Goal: Transaction & Acquisition: Purchase product/service

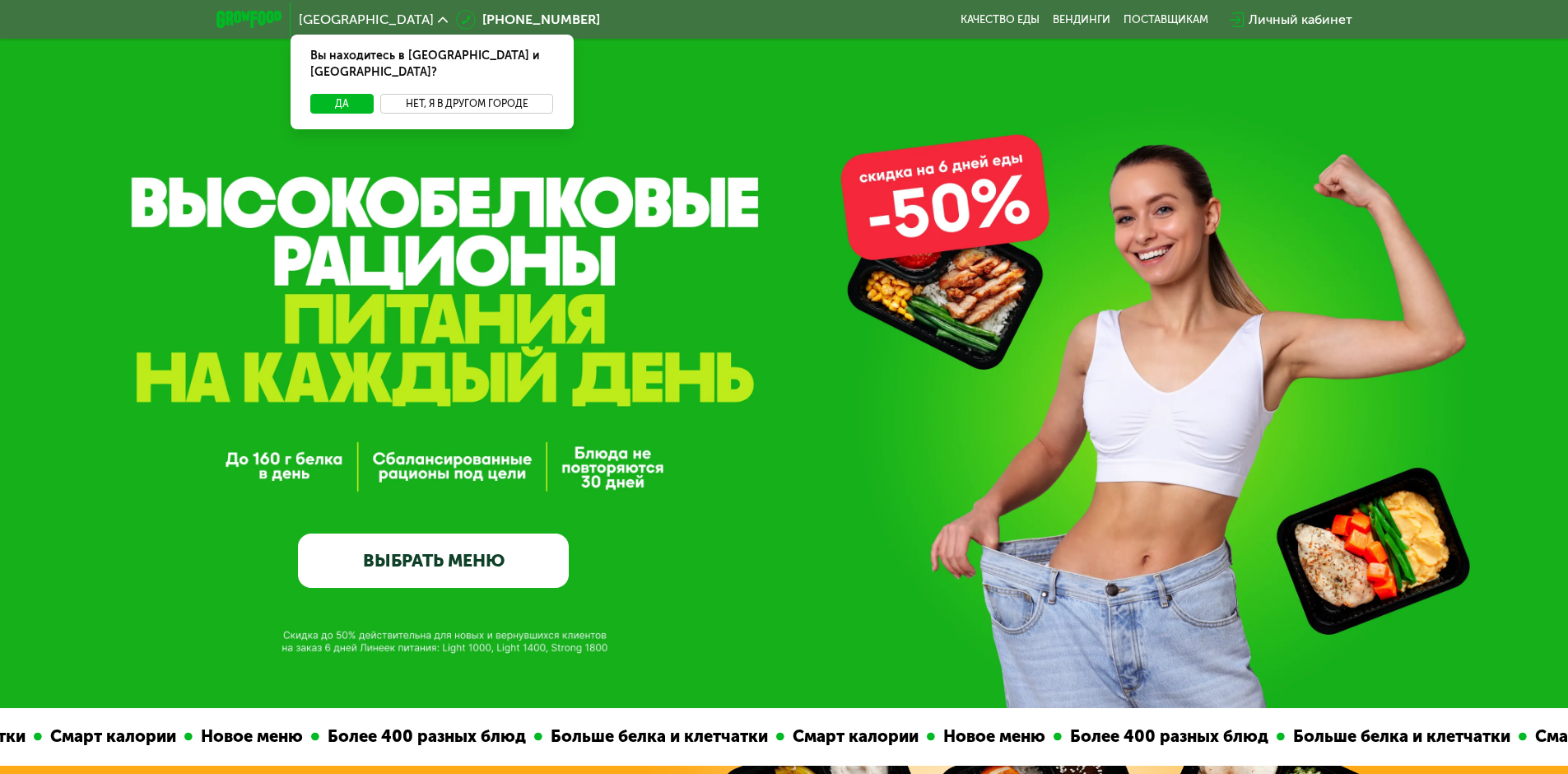
click at [496, 94] on button "Нет, я в другом городе" at bounding box center [467, 103] width 173 height 20
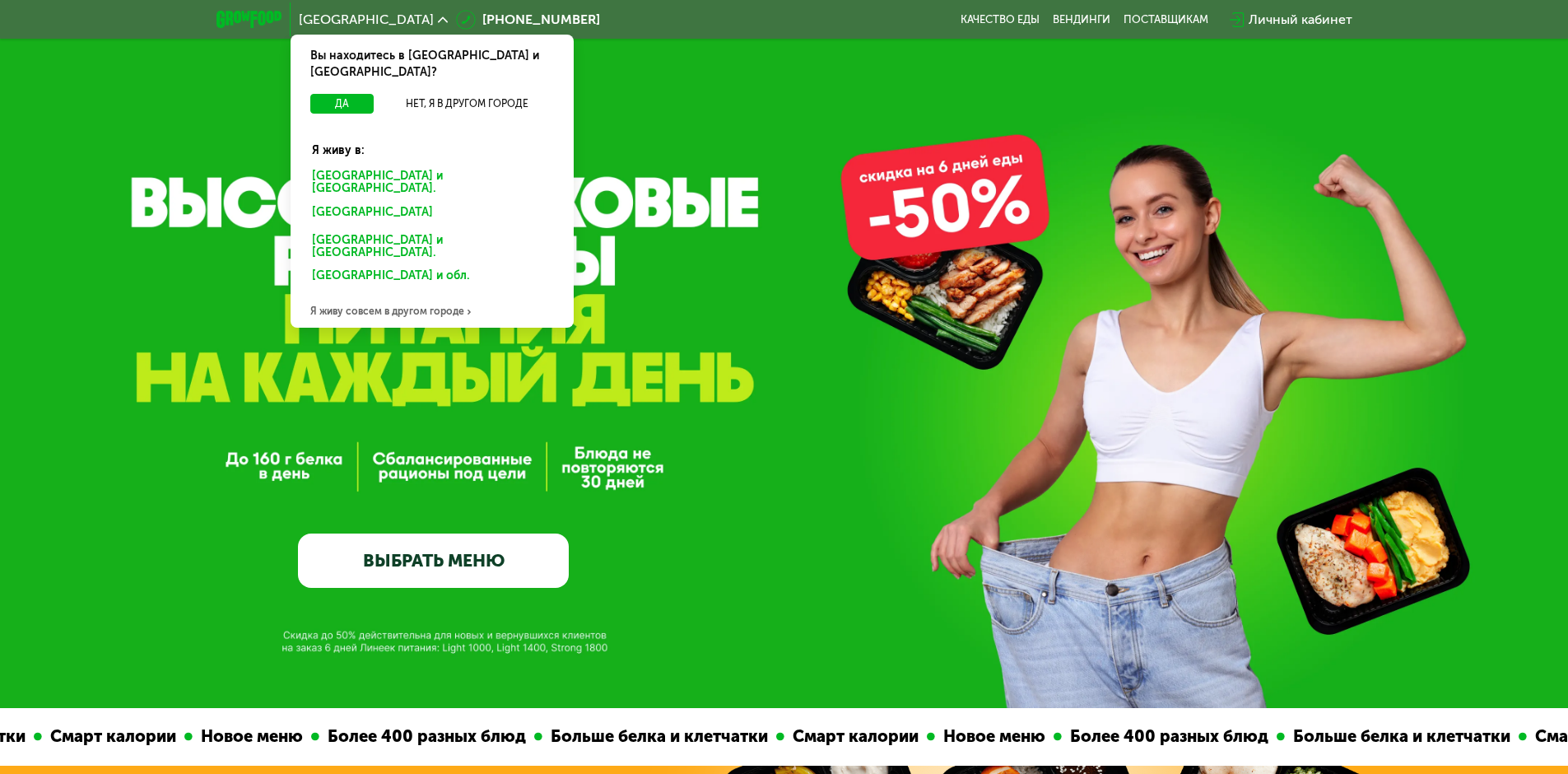
click at [436, 166] on div "[GEOGRAPHIC_DATA] и [GEOGRAPHIC_DATA]." at bounding box center [432, 183] width 263 height 35
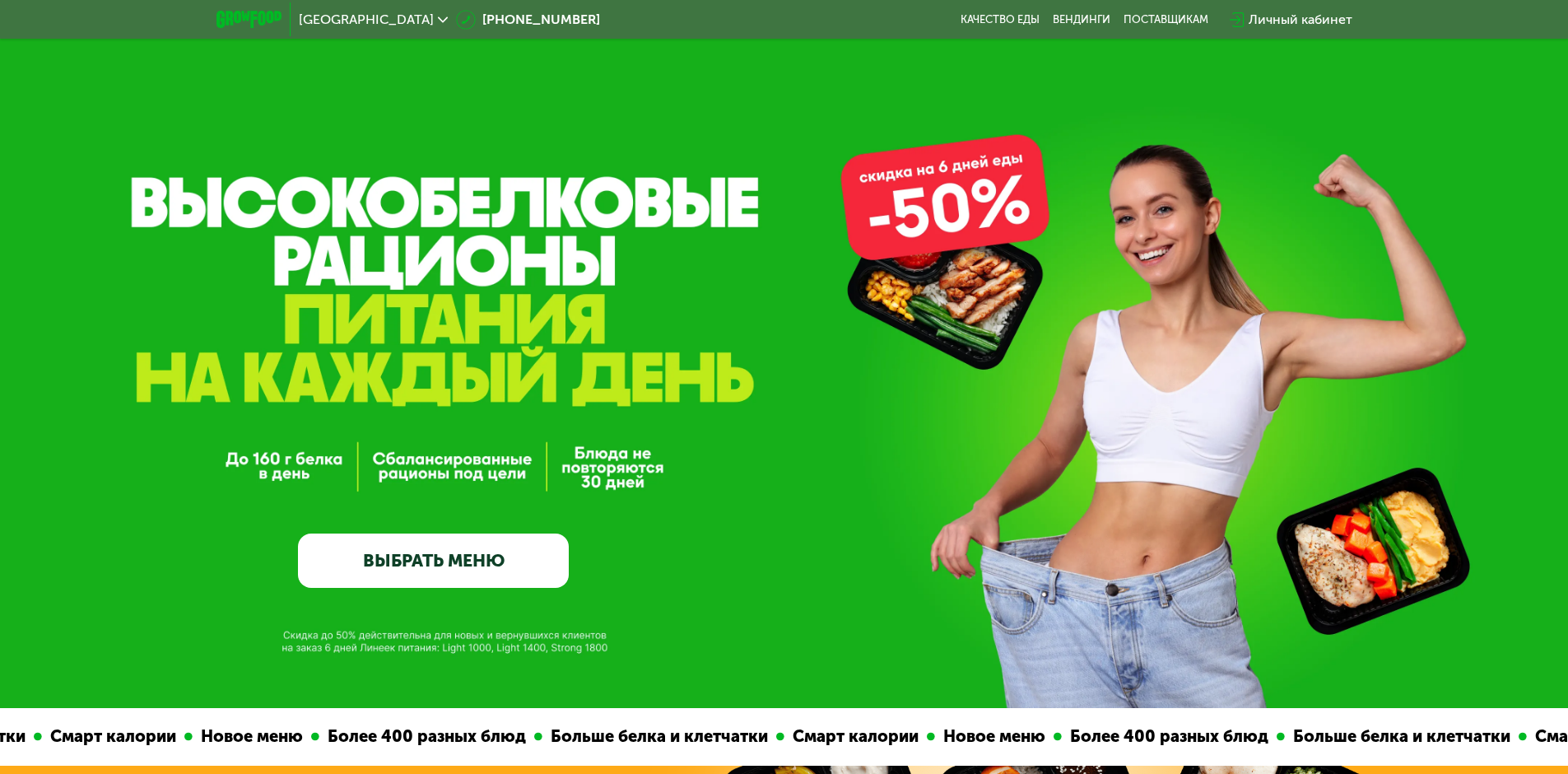
click at [412, 545] on link "ВЫБРАТЬ МЕНЮ" at bounding box center [433, 561] width 271 height 54
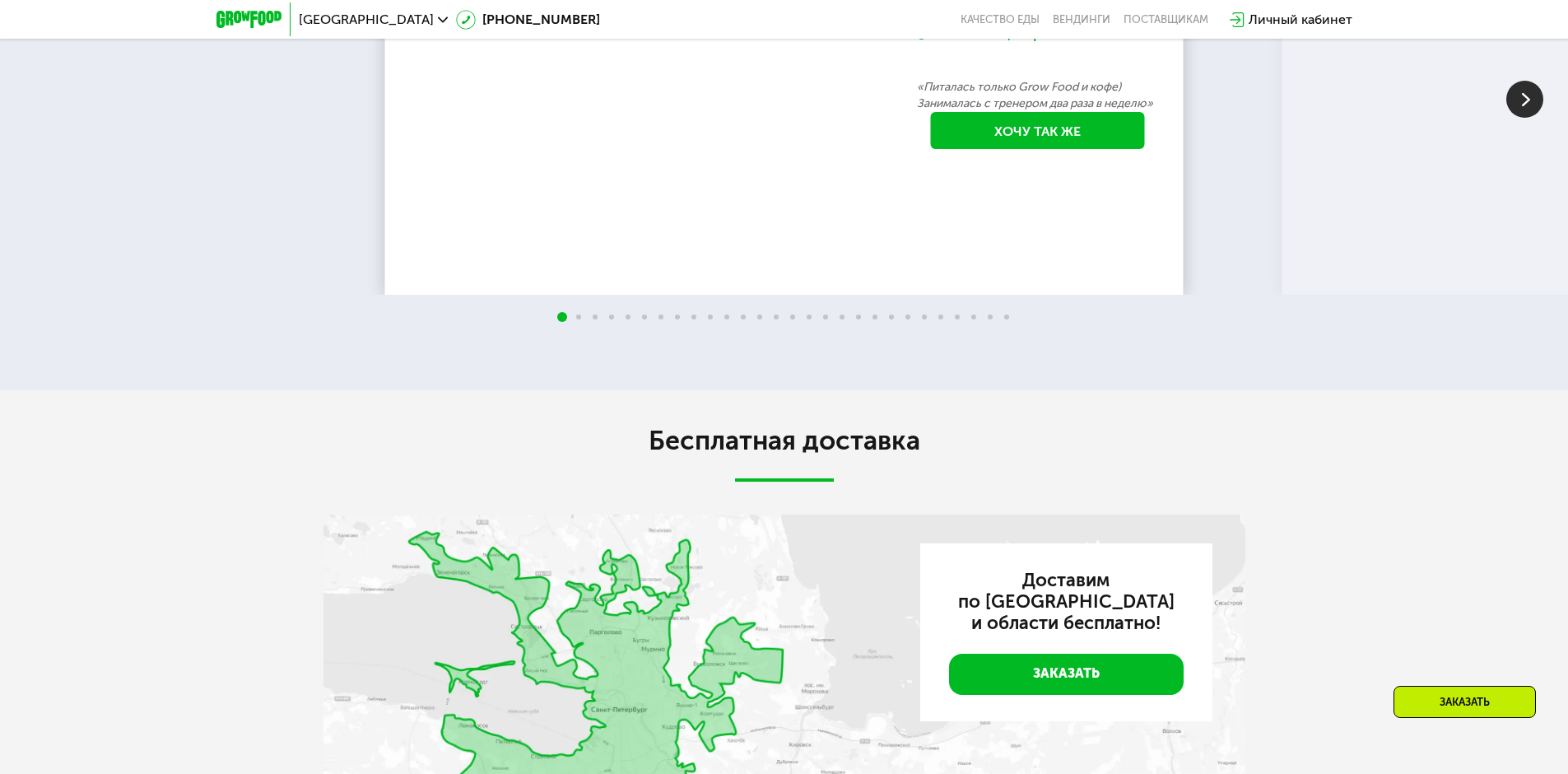
scroll to position [3410, 0]
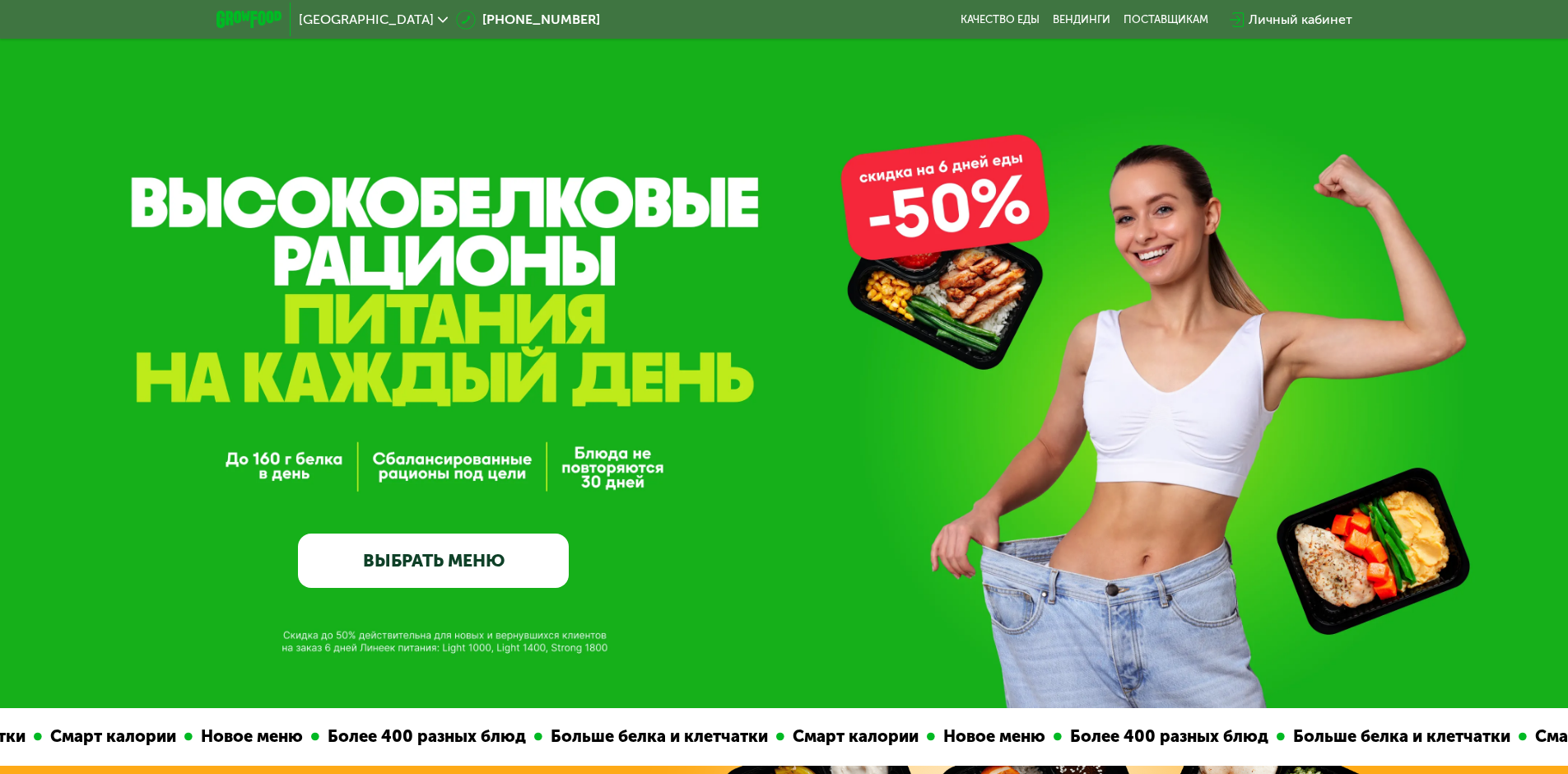
click at [485, 568] on link "ВЫБРАТЬ МЕНЮ" at bounding box center [433, 561] width 271 height 54
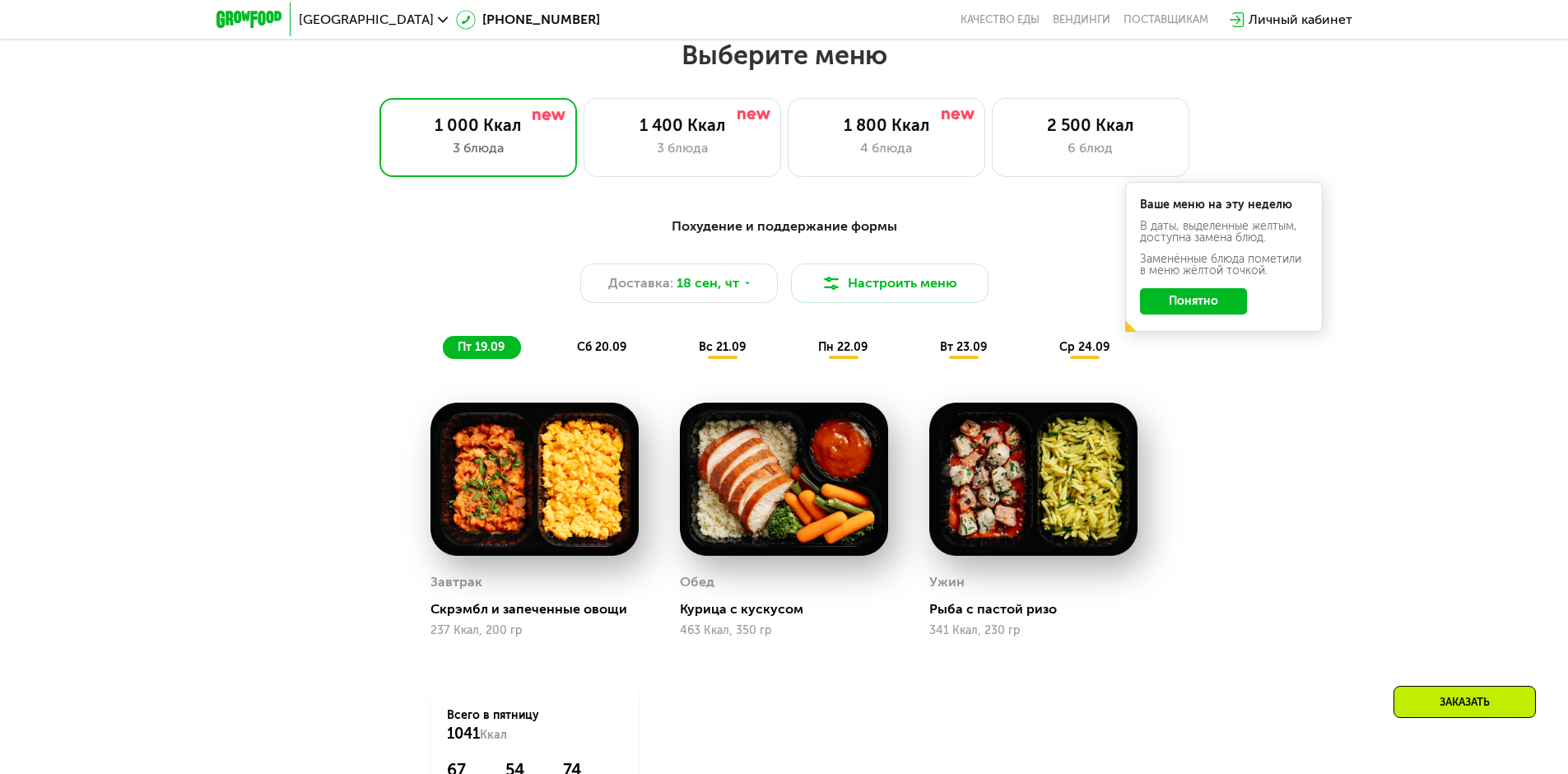
scroll to position [1365, 0]
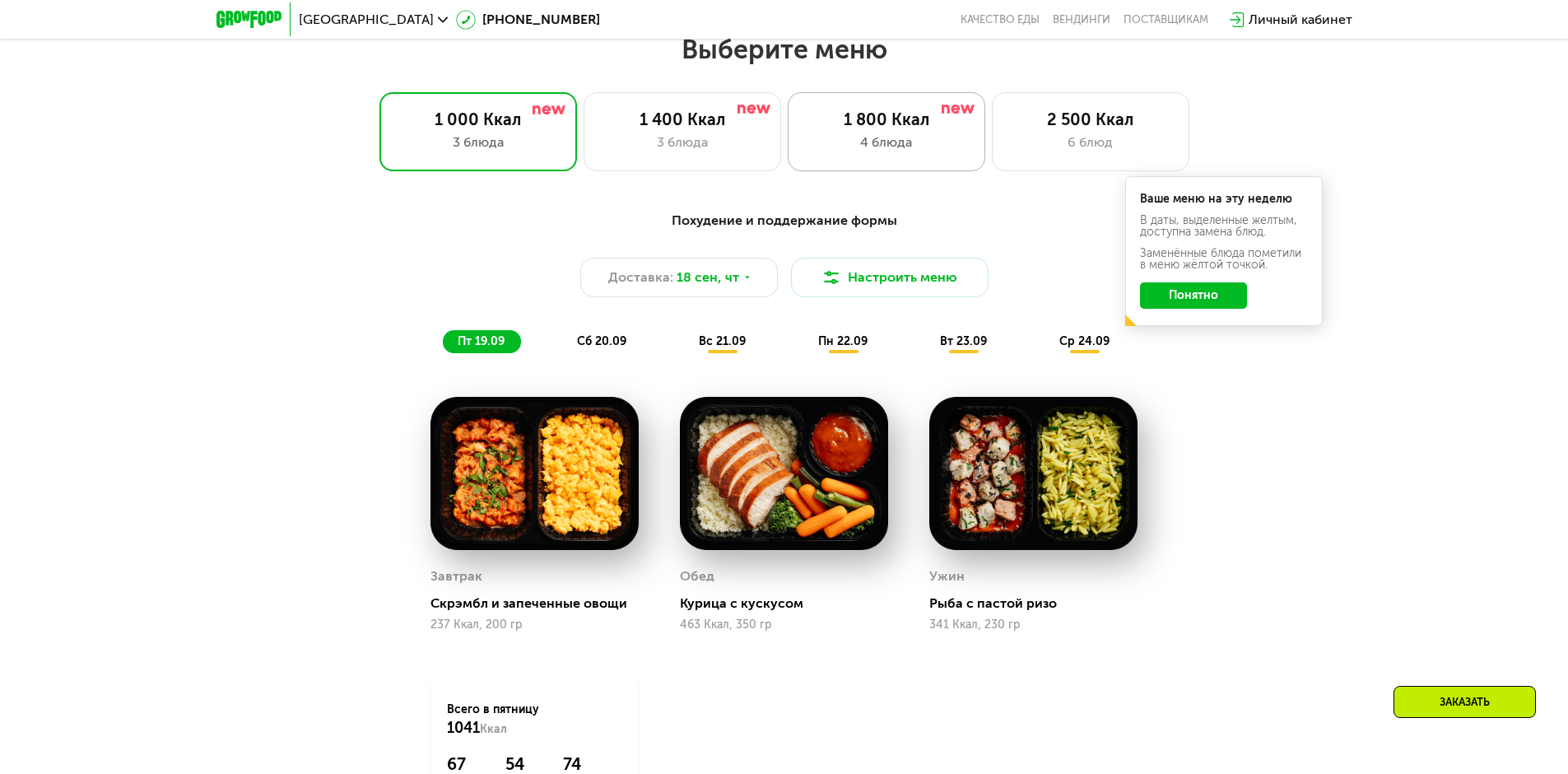
click at [896, 128] on div "1 800 Ккал" at bounding box center [887, 119] width 163 height 20
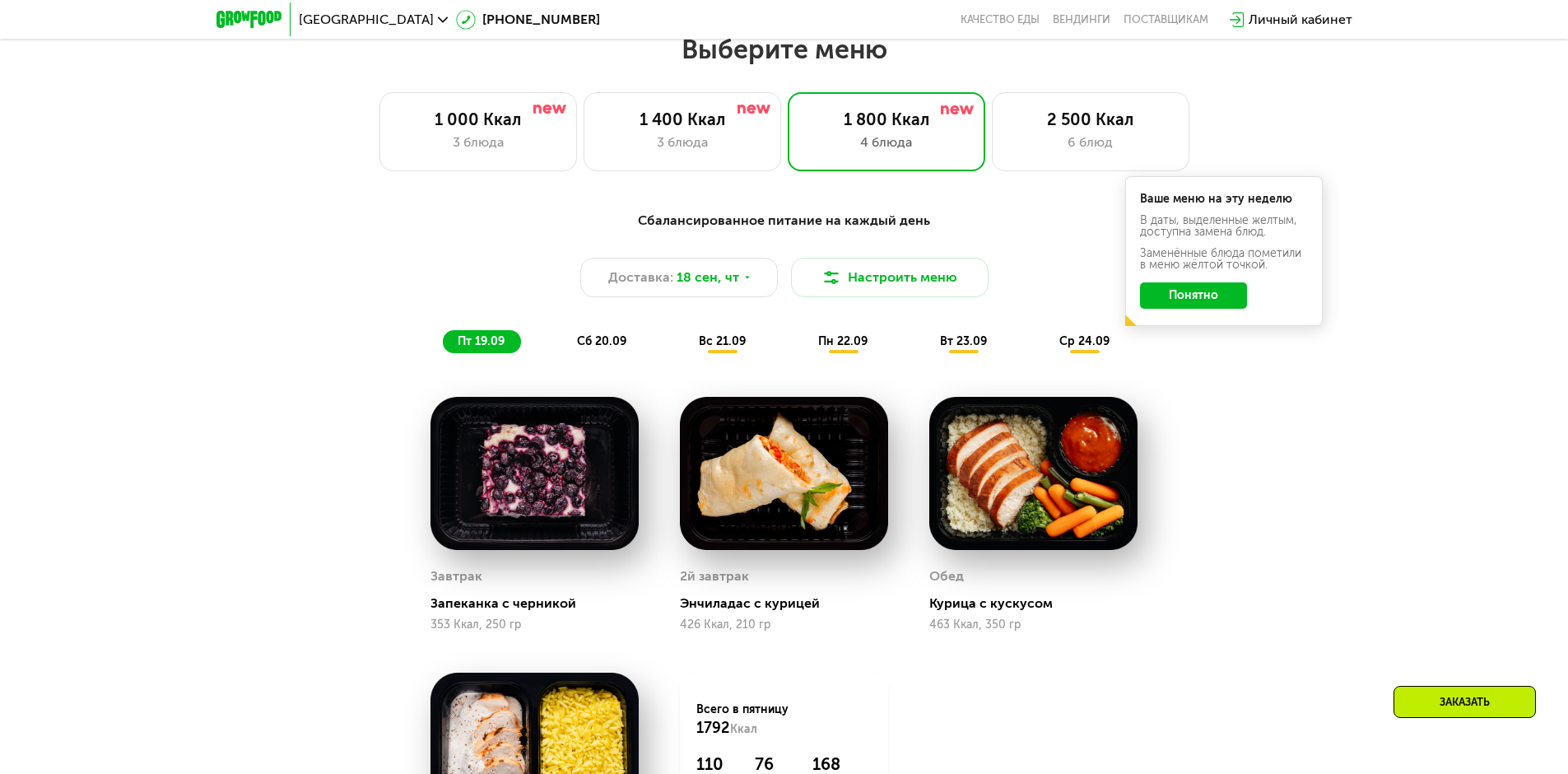
click at [1236, 308] on button "Понятно" at bounding box center [1193, 295] width 107 height 26
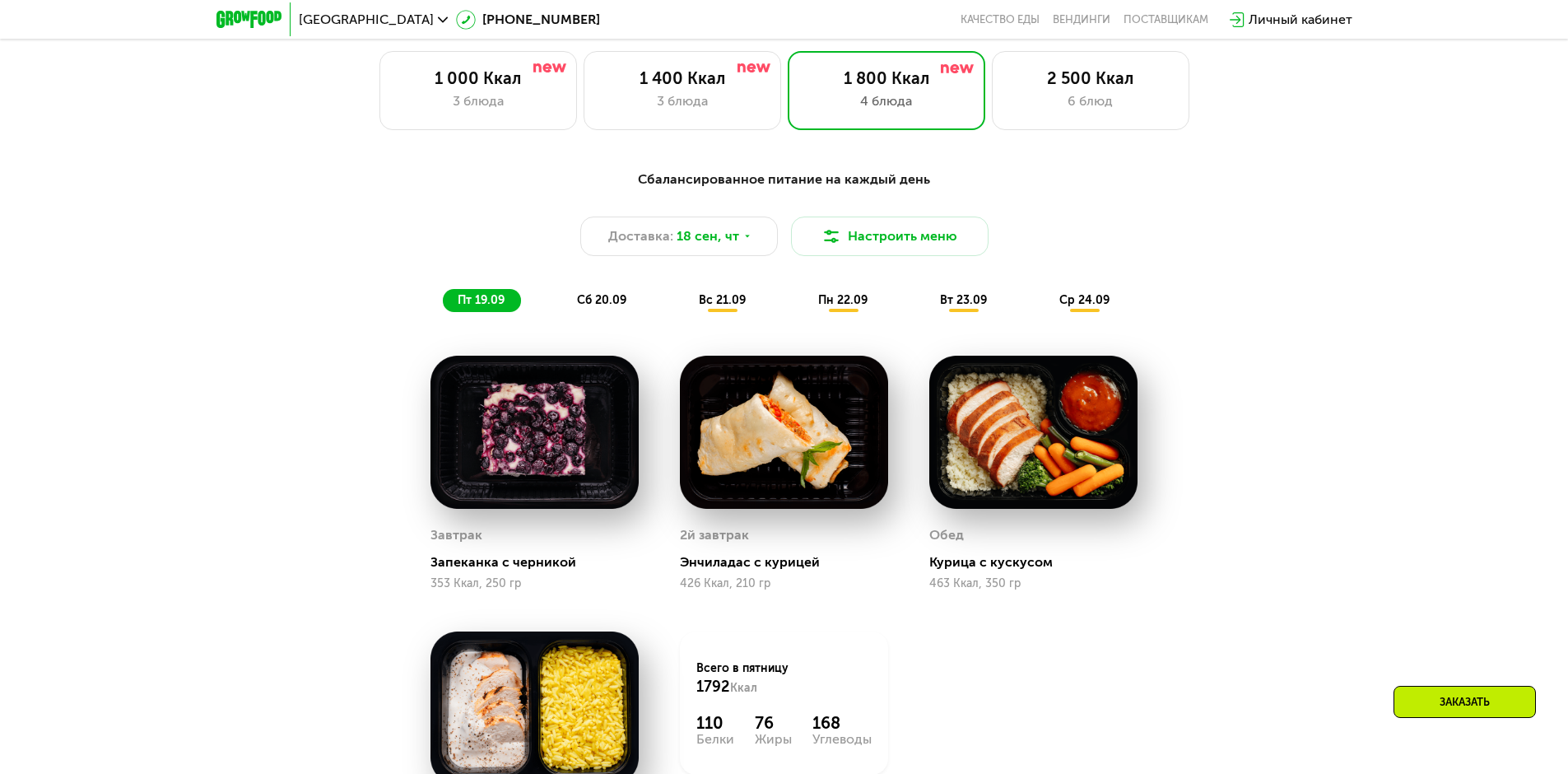
scroll to position [1448, 0]
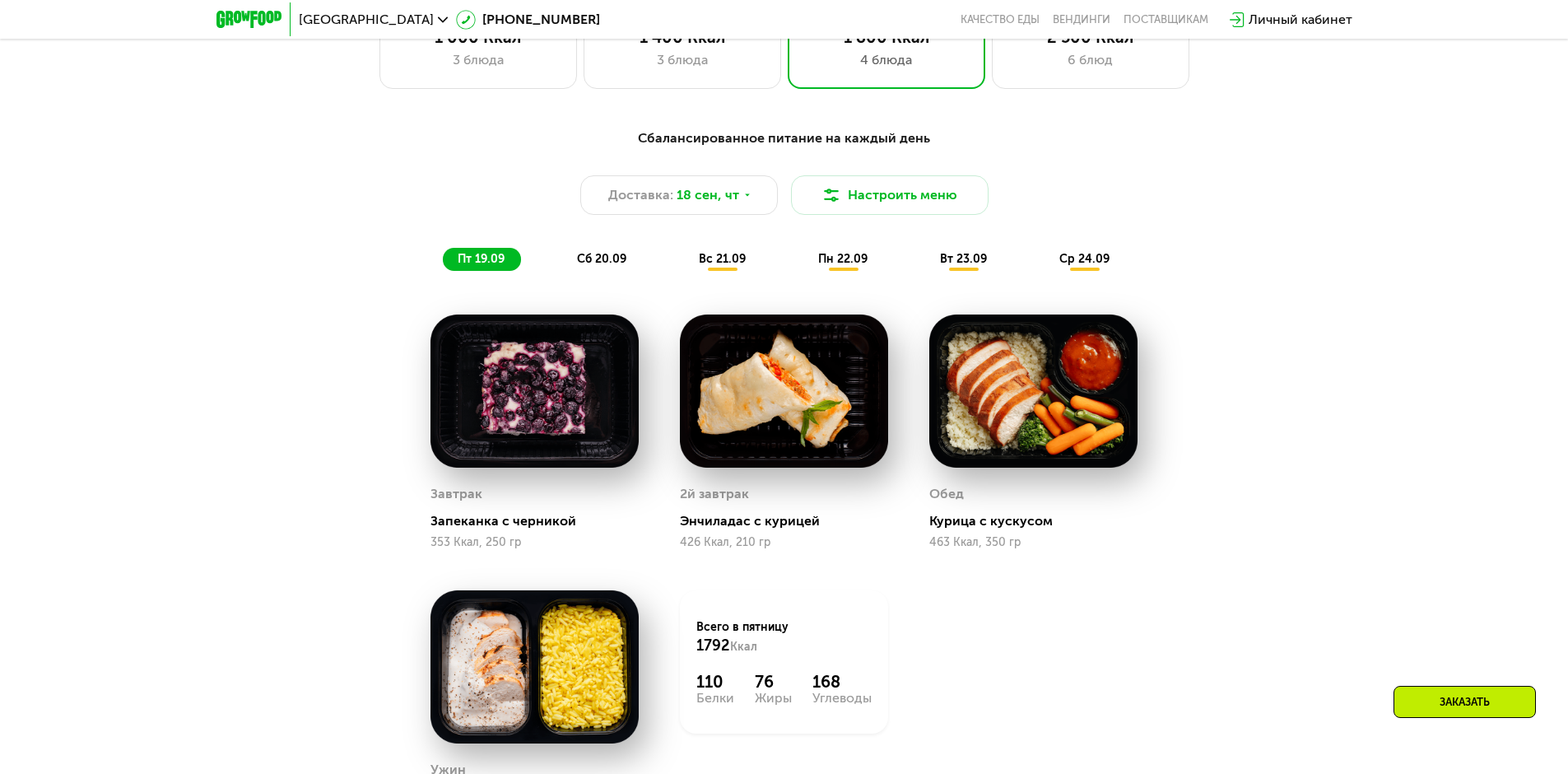
click at [565, 428] on img at bounding box center [534, 391] width 208 height 153
click at [789, 420] on img at bounding box center [783, 391] width 208 height 153
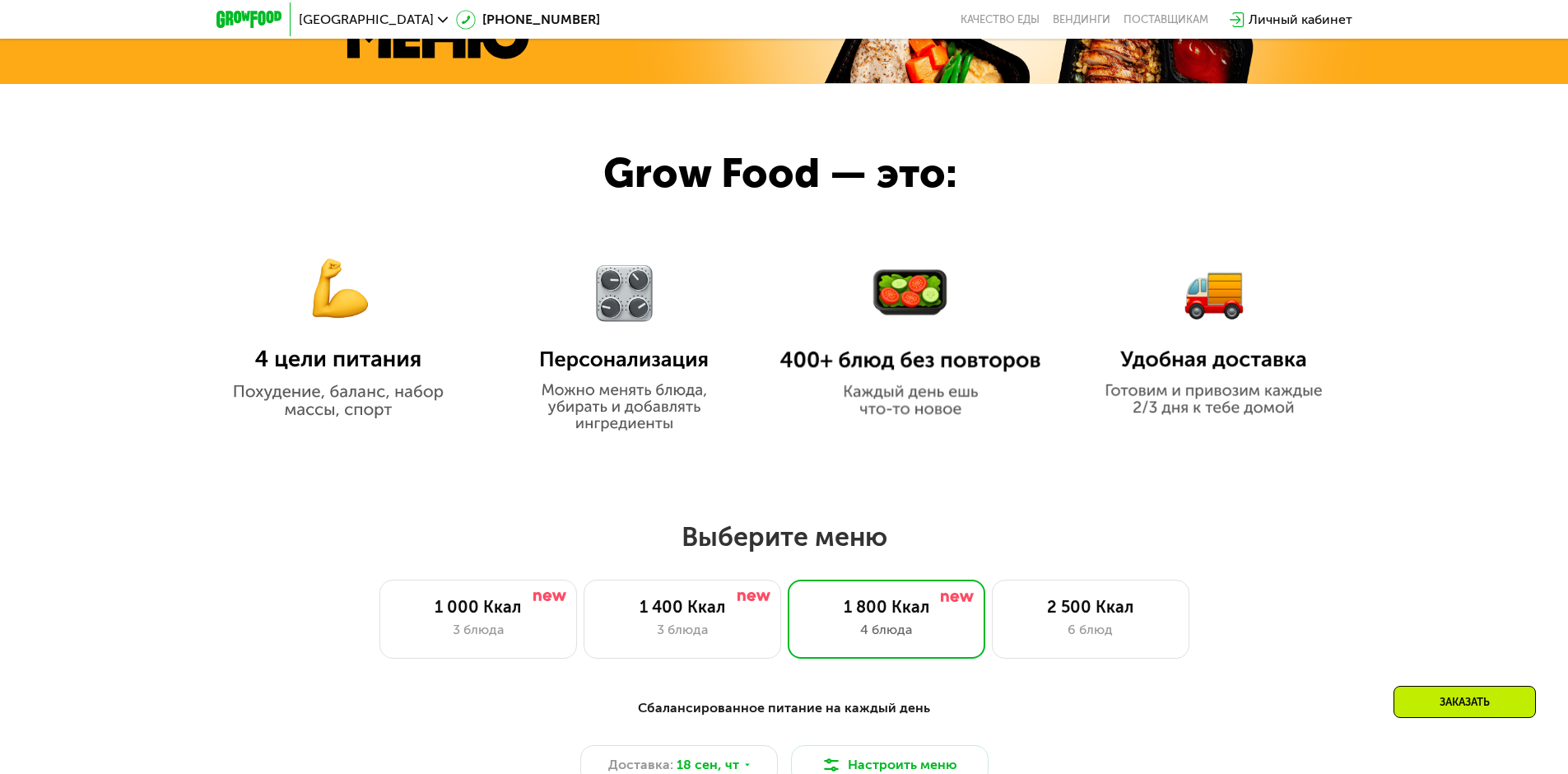
scroll to position [871, 0]
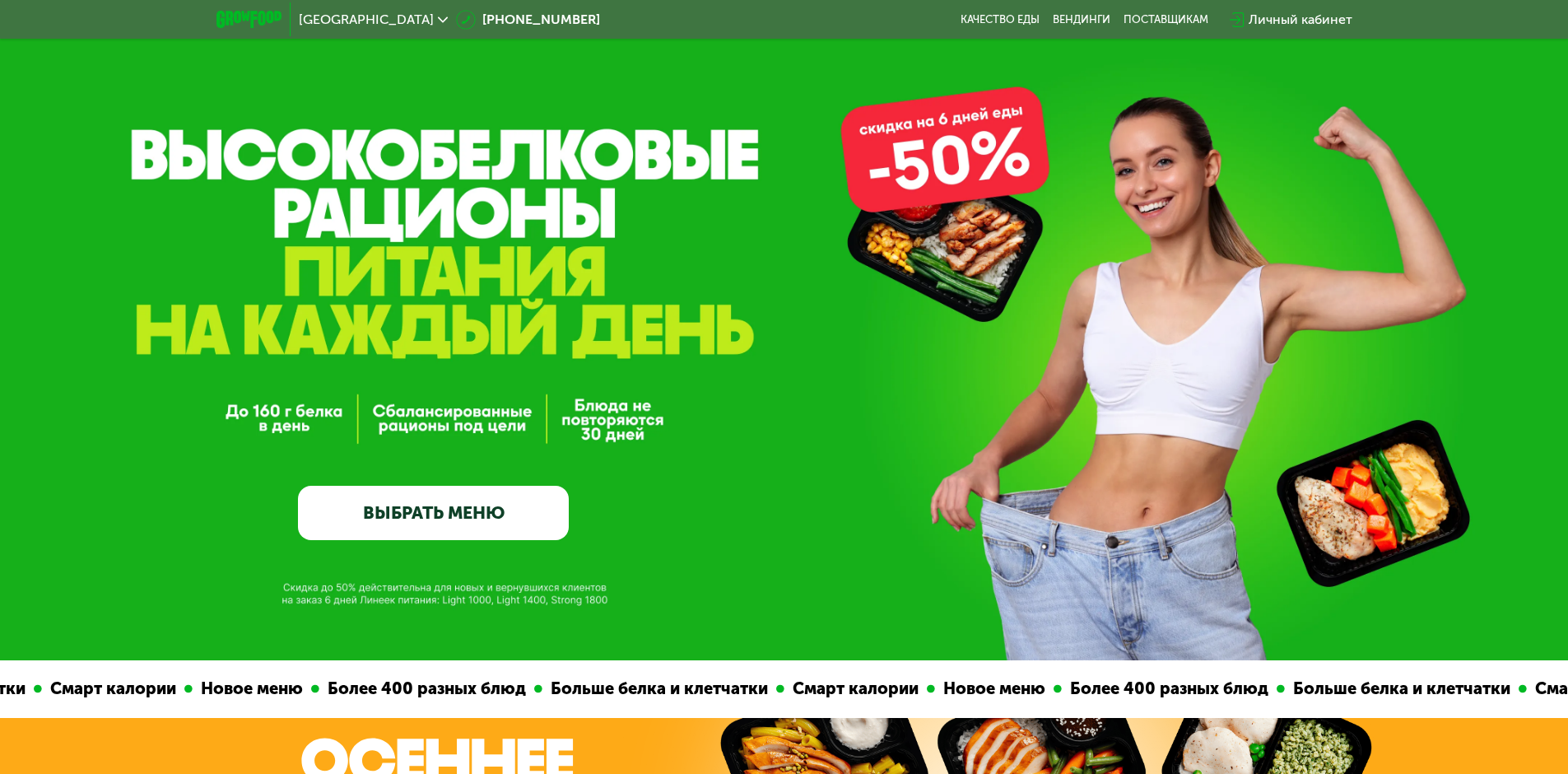
click at [431, 523] on link "ВЫБРАТЬ МЕНЮ" at bounding box center [433, 513] width 271 height 54
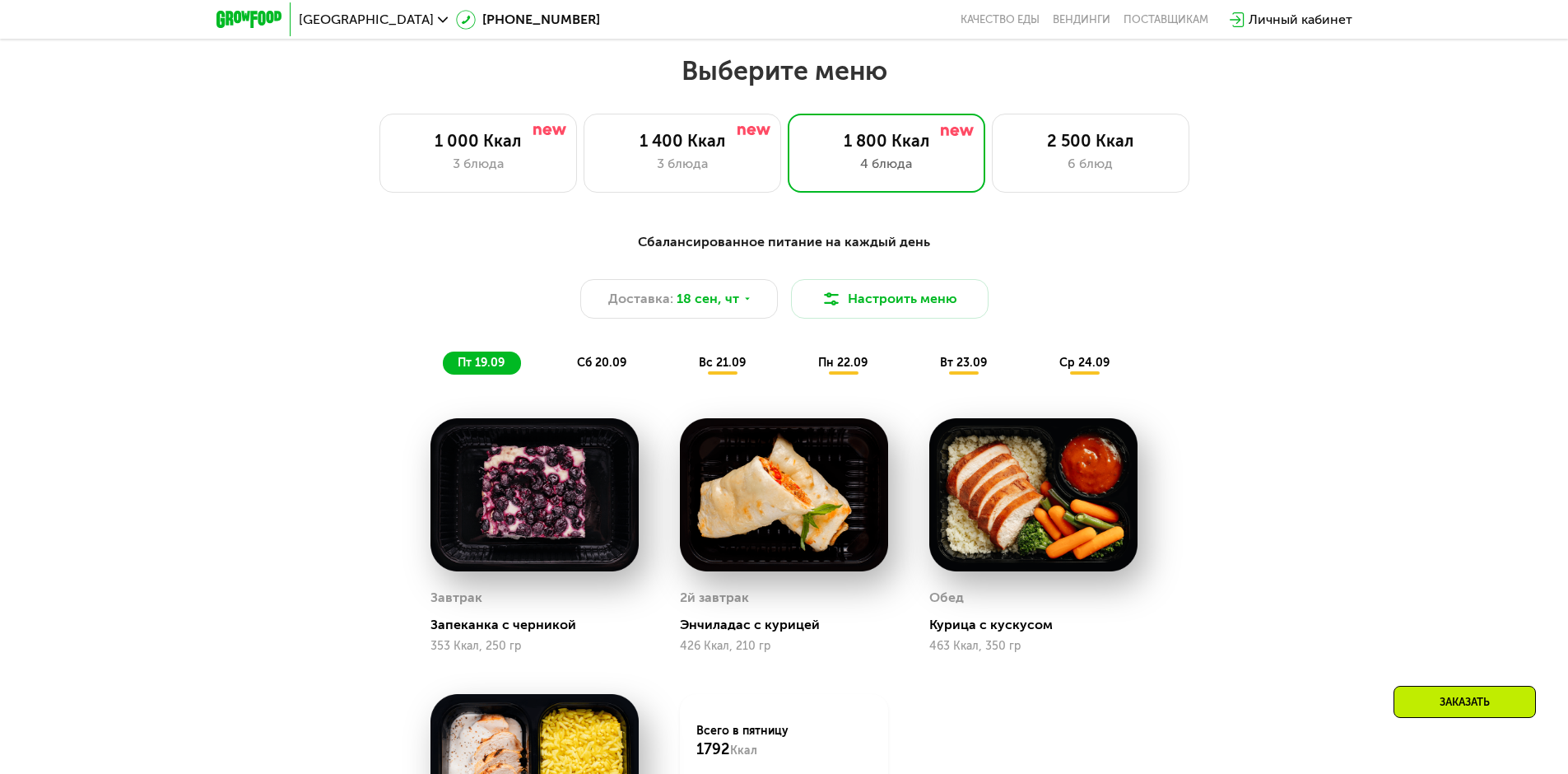
scroll to position [1365, 0]
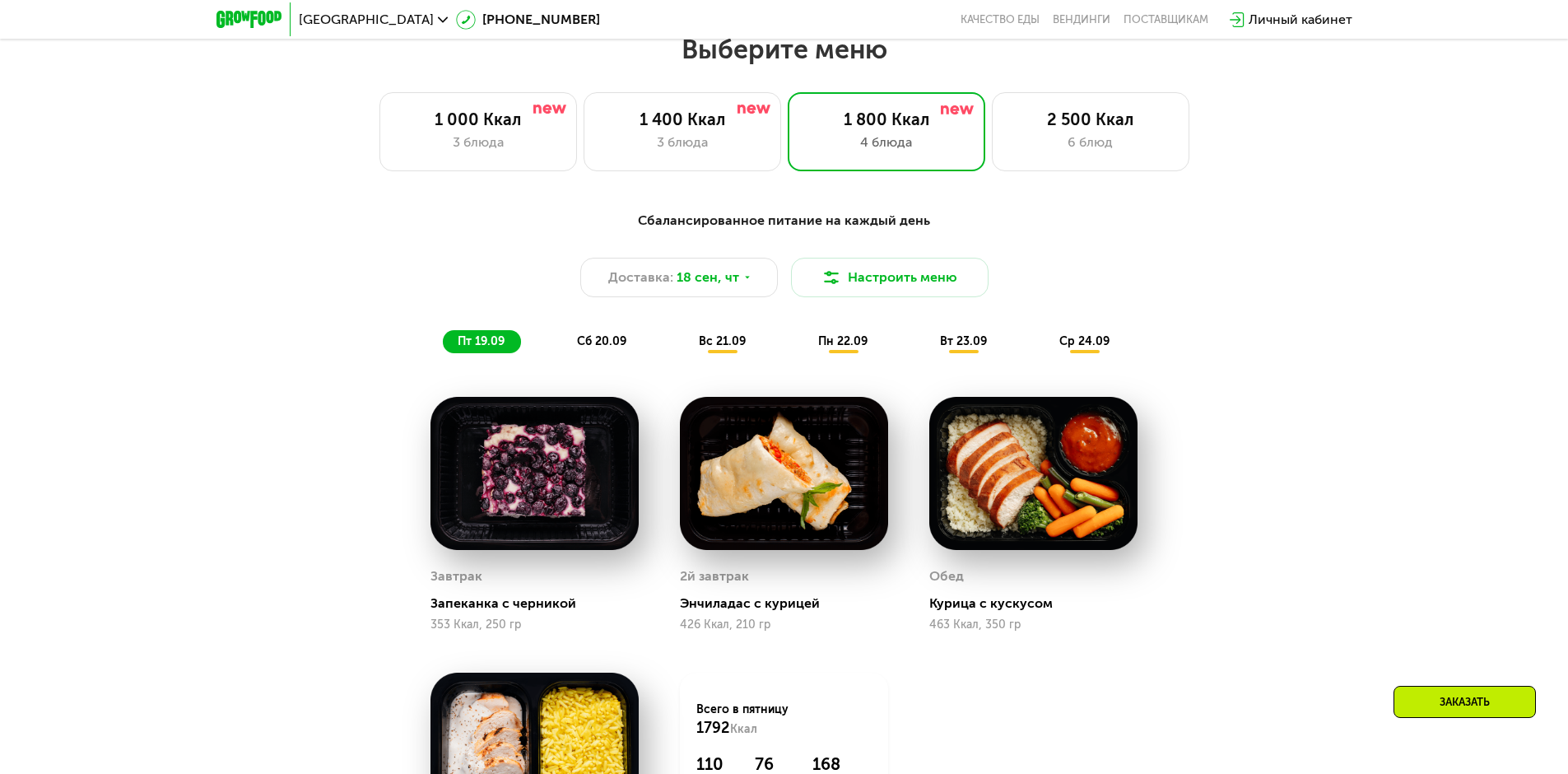
click at [1502, 720] on div "Заказать" at bounding box center [1465, 717] width 172 height 64
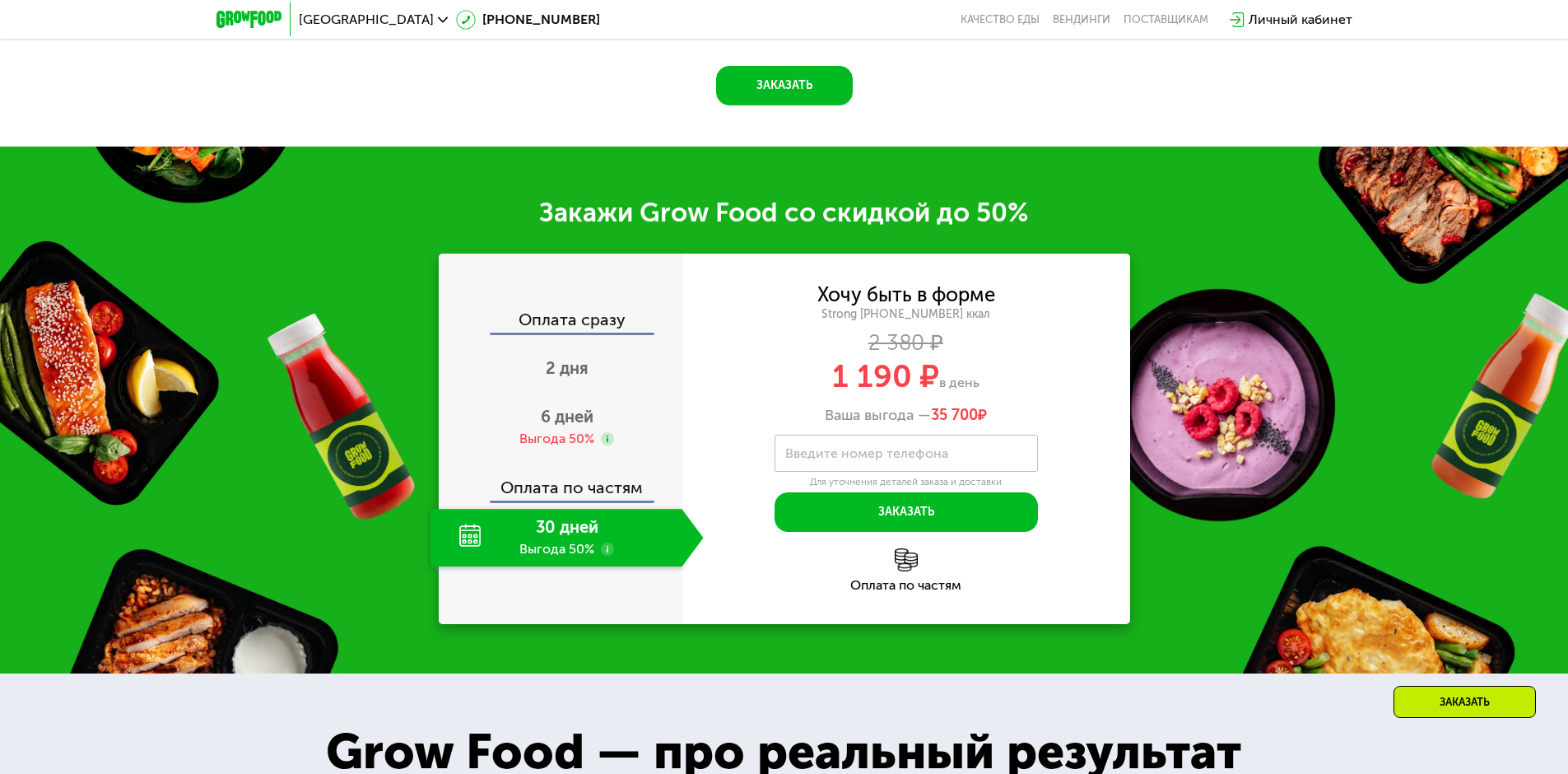
scroll to position [2223, 0]
